Goal: Task Accomplishment & Management: Manage account settings

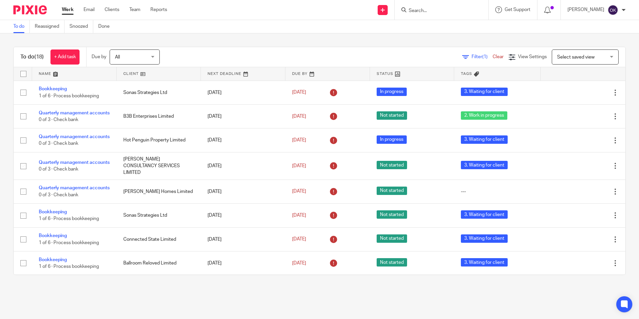
click at [162, 74] on link at bounding box center [159, 73] width 85 height 13
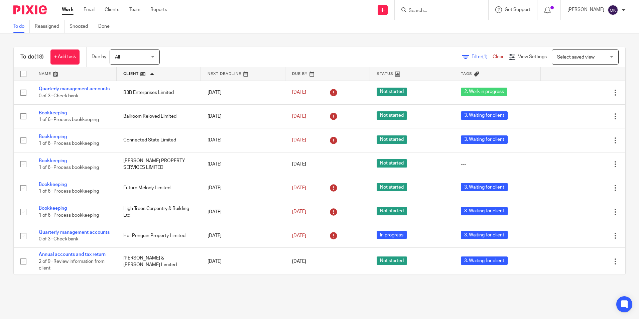
click at [291, 72] on link at bounding box center [327, 73] width 85 height 13
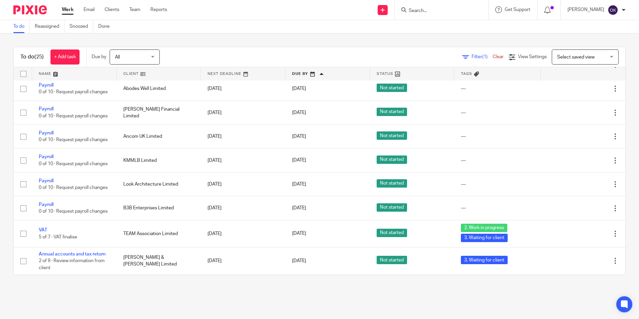
scroll to position [450, 0]
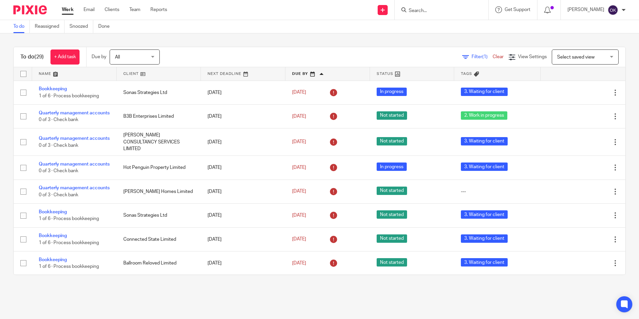
click at [493, 58] on link "Clear" at bounding box center [498, 56] width 11 height 5
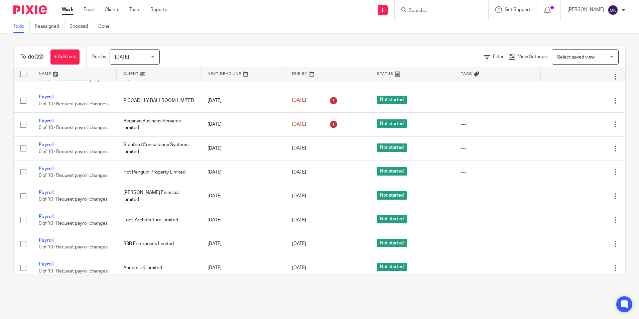
scroll to position [386, 0]
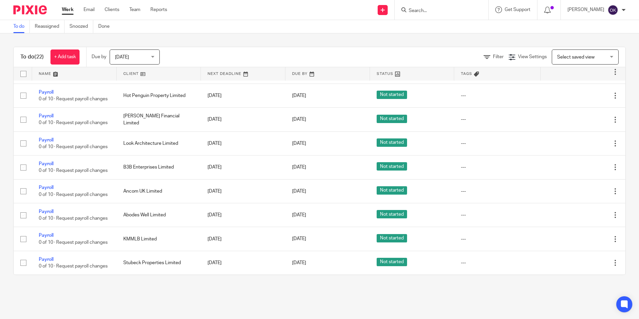
click at [152, 55] on div "Today Today" at bounding box center [135, 56] width 50 height 15
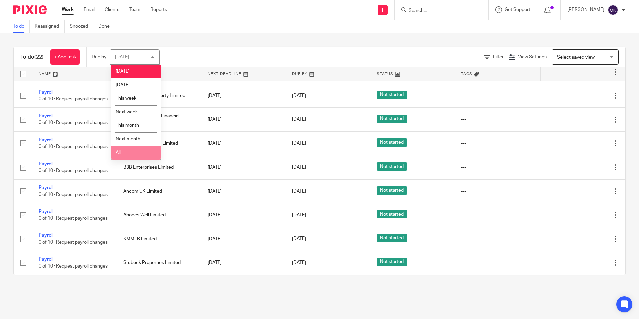
click at [140, 153] on li "All" at bounding box center [135, 153] width 49 height 14
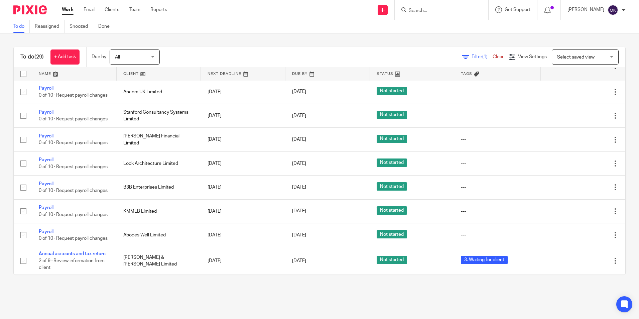
scroll to position [560, 0]
